Goal: Go to known website: Access a specific website the user already knows

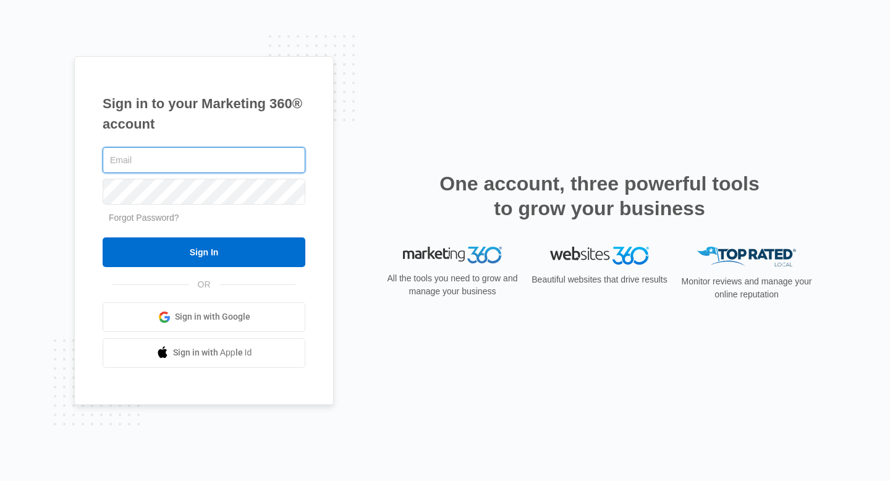
click at [205, 173] on div at bounding box center [204, 160] width 203 height 31
click at [213, 161] on input "text" at bounding box center [204, 160] width 203 height 26
type input "david@graciegoodlettsville.com"
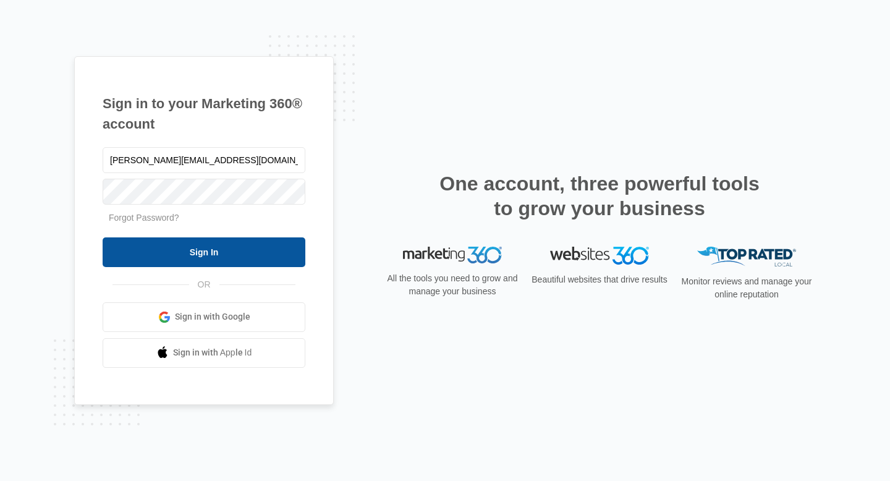
click at [223, 254] on input "Sign In" at bounding box center [204, 252] width 203 height 30
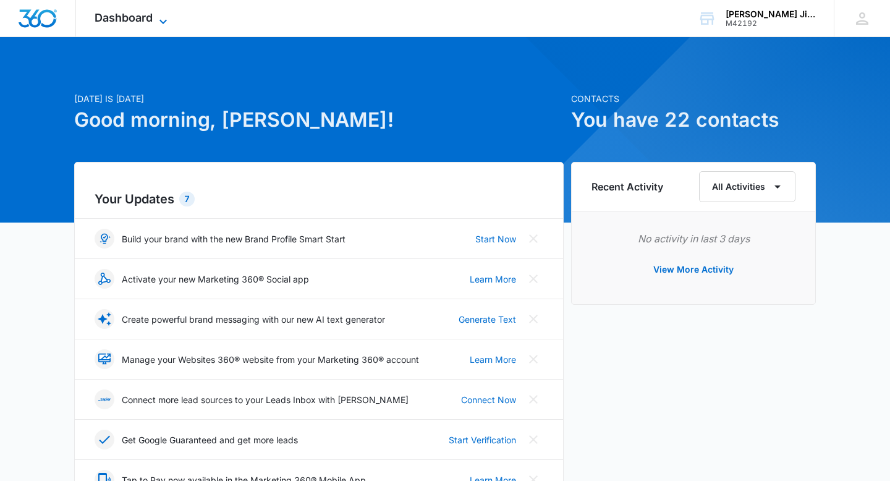
click at [150, 17] on span "Dashboard" at bounding box center [124, 17] width 58 height 13
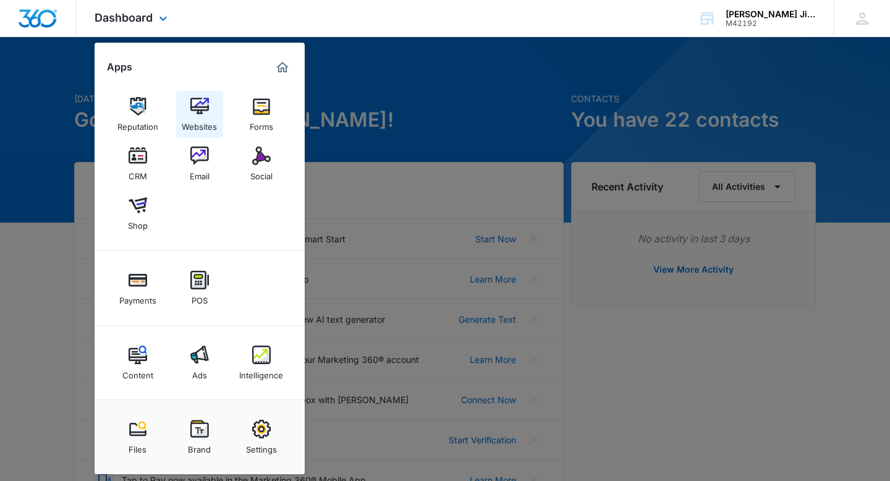
click at [198, 91] on link "Websites" at bounding box center [199, 114] width 47 height 47
